Goal: Information Seeking & Learning: Learn about a topic

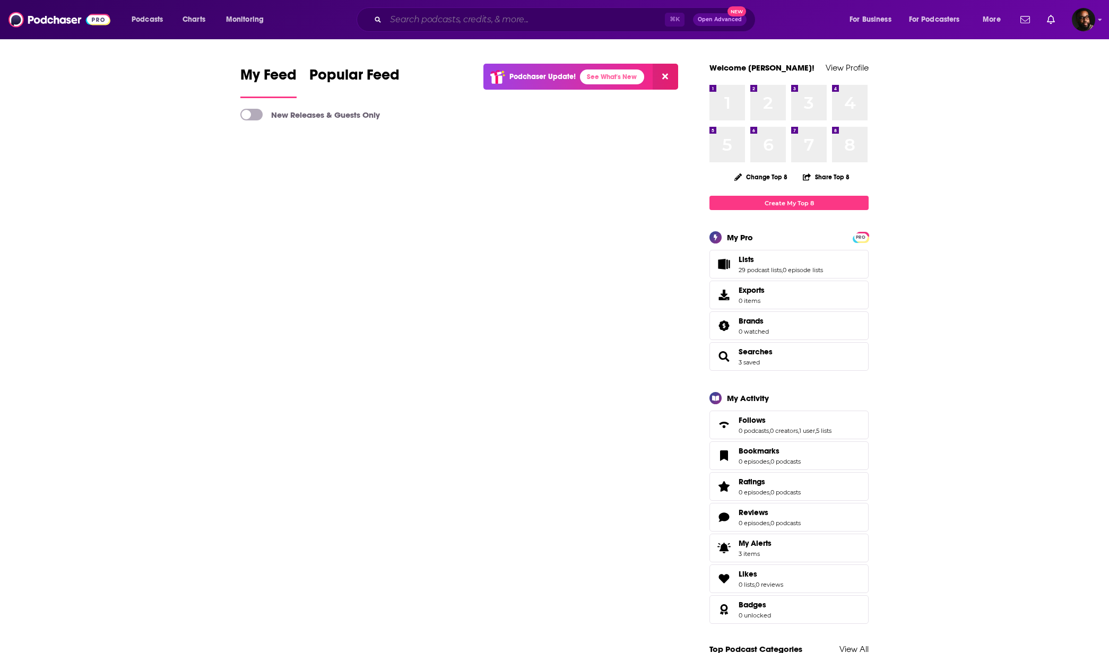
click at [583, 19] on input "Search podcasts, credits, & more..." at bounding box center [525, 19] width 279 height 17
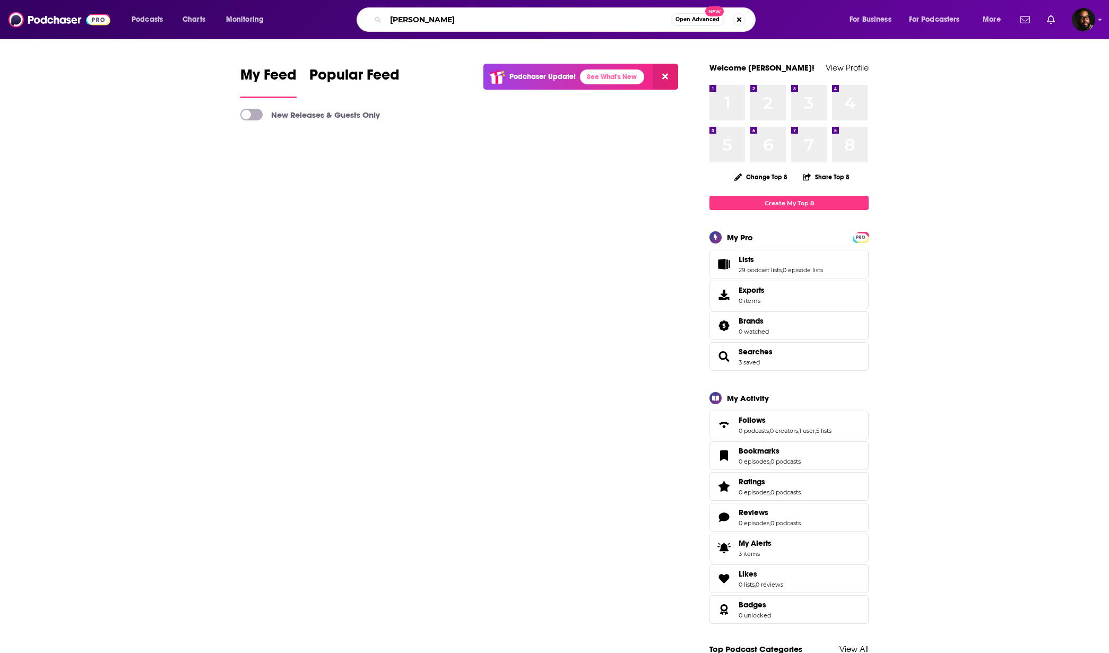
type input "[PERSON_NAME]"
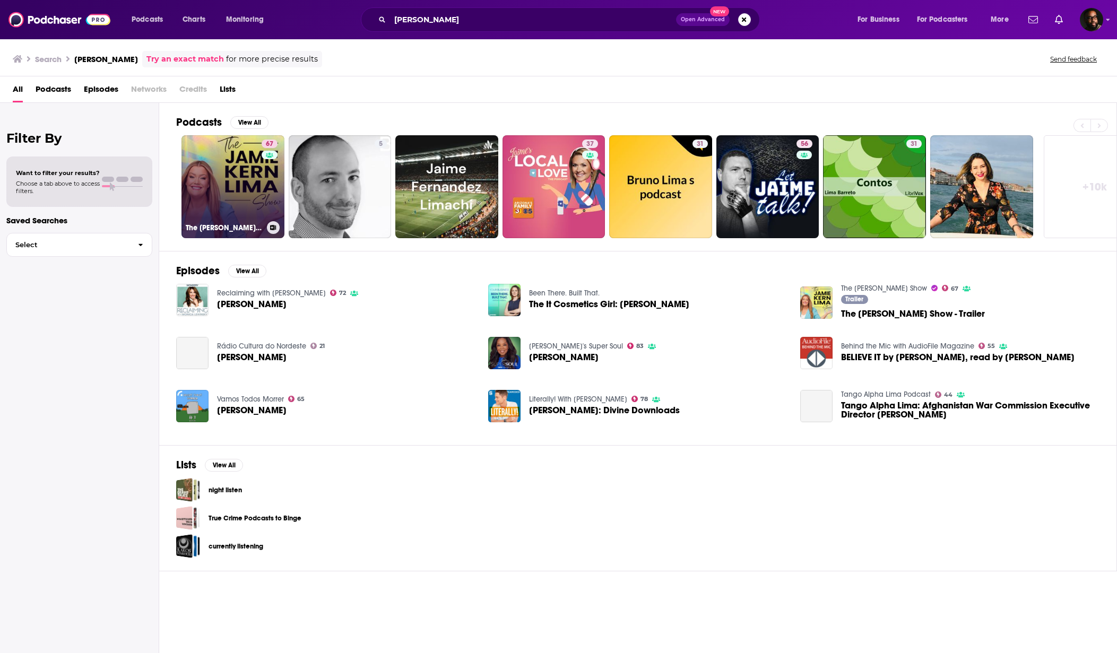
click at [219, 171] on link "67 The [PERSON_NAME] Show" at bounding box center [232, 186] width 103 height 103
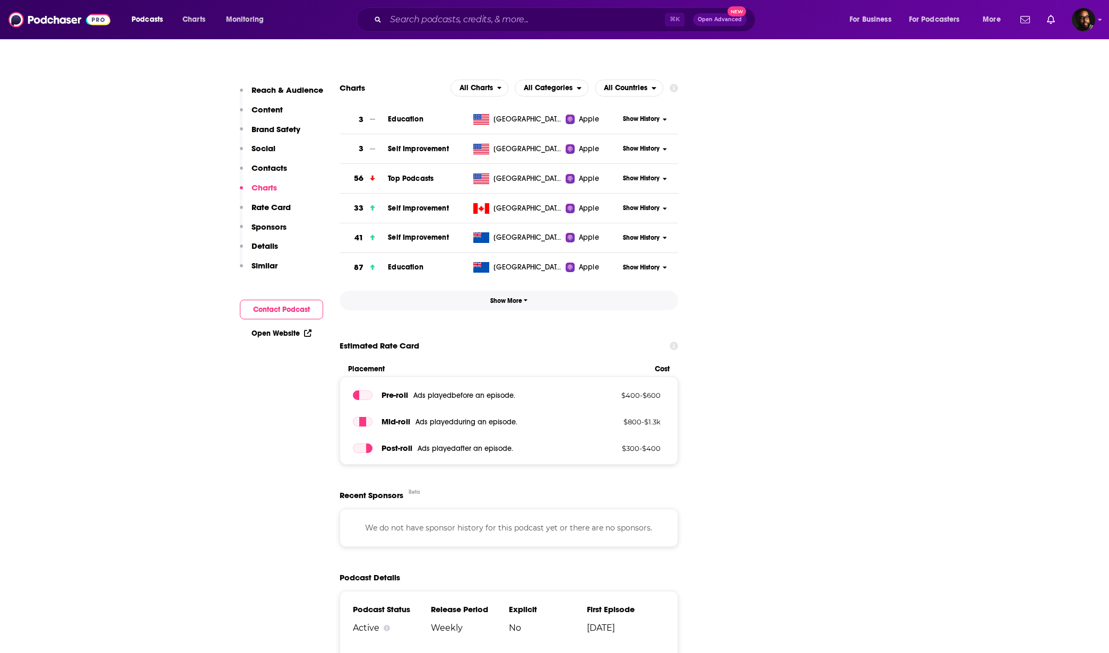
scroll to position [1463, 0]
